Goal: Entertainment & Leisure: Consume media (video, audio)

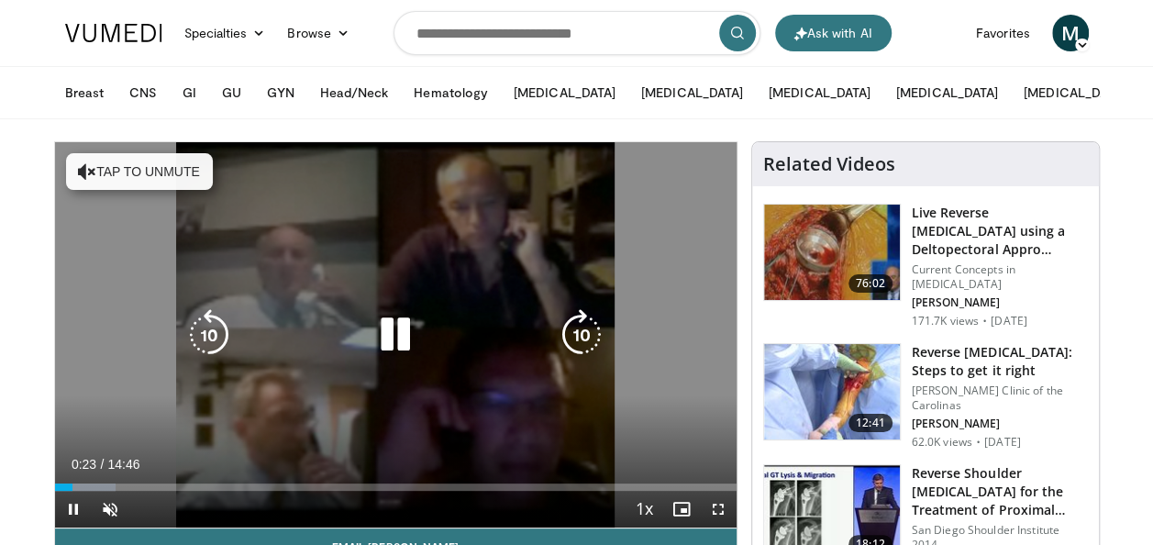
click at [398, 336] on icon "Video Player" at bounding box center [395, 334] width 51 height 51
click at [84, 169] on icon "Video Player" at bounding box center [87, 171] width 18 height 18
